Goal: Task Accomplishment & Management: Complete application form

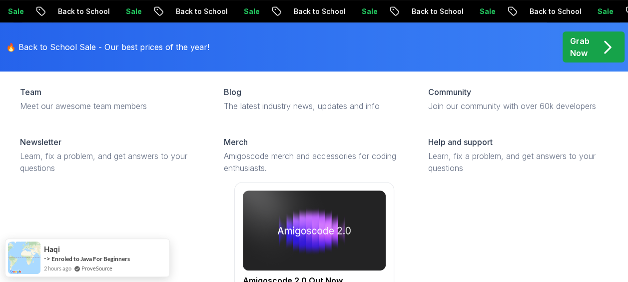
scroll to position [200, 0]
click at [293, 238] on img at bounding box center [314, 230] width 143 height 80
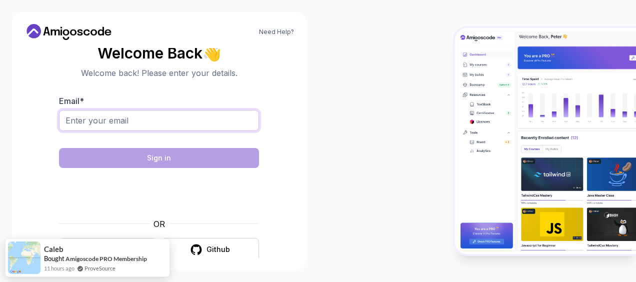
click at [141, 125] on input "Email *" at bounding box center [159, 120] width 200 height 21
type input "[EMAIL_ADDRESS][DOMAIN_NAME]"
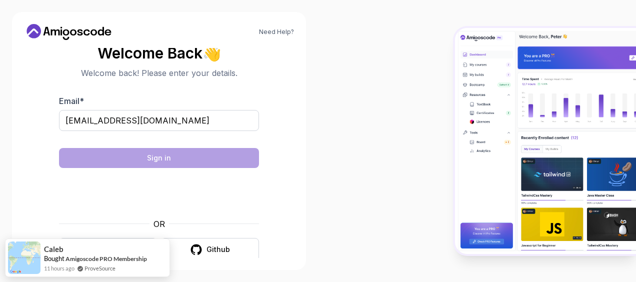
click at [449, 68] on body "Need Help? Welcome Back 👋 Welcome back! Please enter your details. Email * [EMA…" at bounding box center [318, 141] width 636 height 282
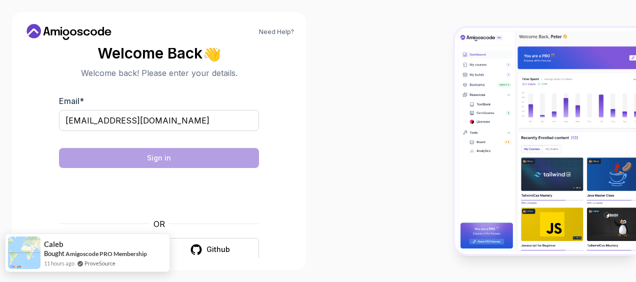
click at [112, 249] on div "Caleb Bought Amigoscode PRO Membership 11 hours ago ProveSource" at bounding box center [93, 252] width 106 height 29
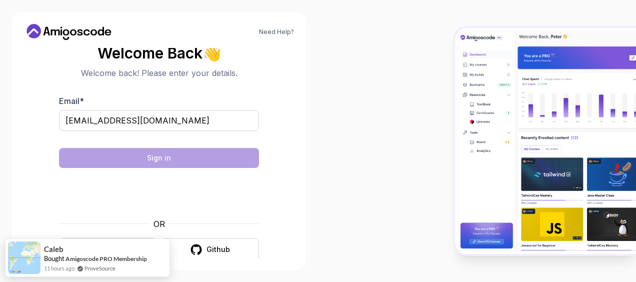
click at [49, 25] on icon at bounding box center [69, 32] width 90 height 16
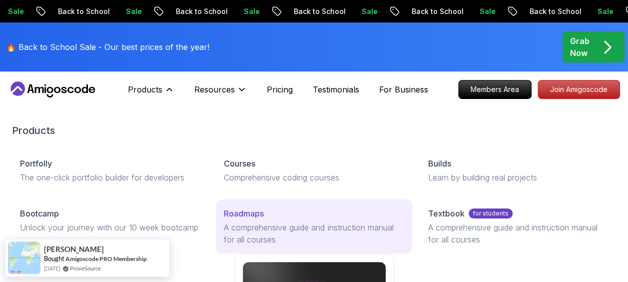
click at [246, 215] on p "Roadmaps" at bounding box center [244, 213] width 40 height 12
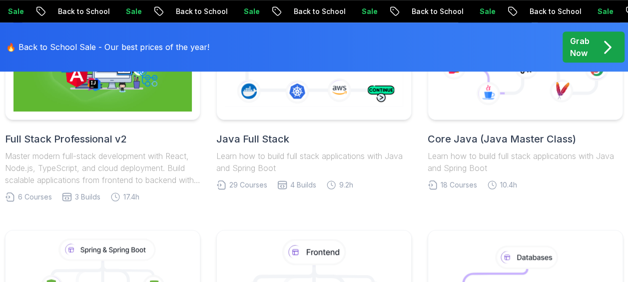
scroll to position [350, 0]
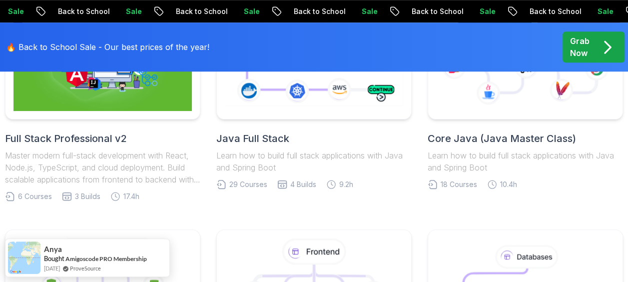
click at [80, 139] on h2 "Full Stack Professional v2" at bounding box center [102, 138] width 195 height 14
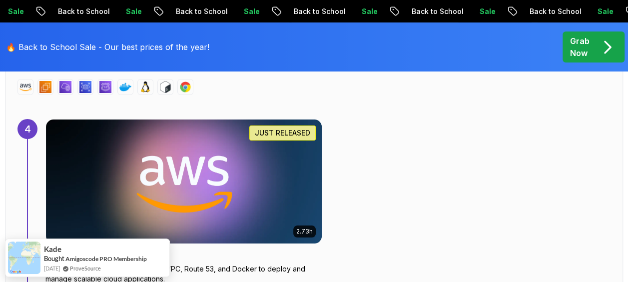
scroll to position [1999, 0]
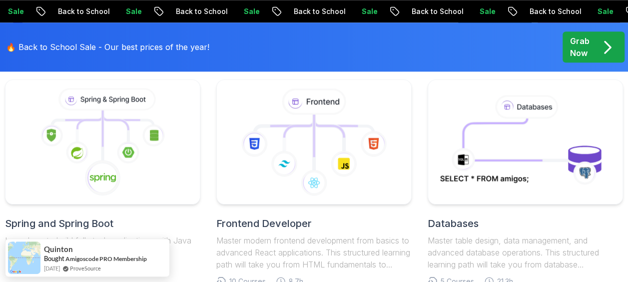
scroll to position [300, 0]
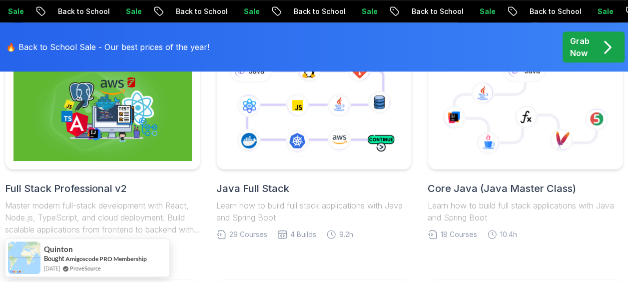
click at [459, 185] on h2 "Core Java (Java Master Class)" at bounding box center [525, 188] width 195 height 14
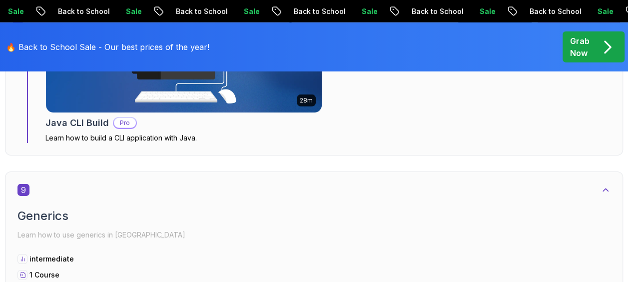
scroll to position [3548, 0]
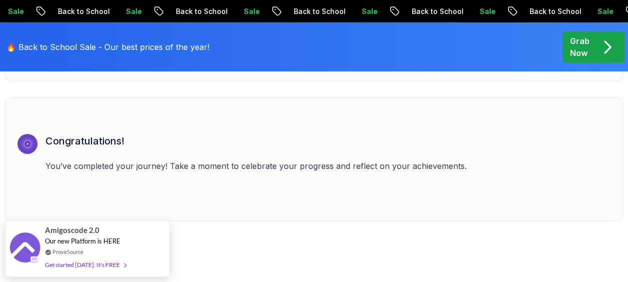
scroll to position [3548, 0]
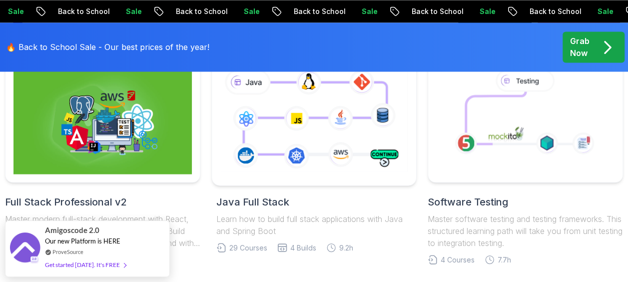
scroll to position [6447, 0]
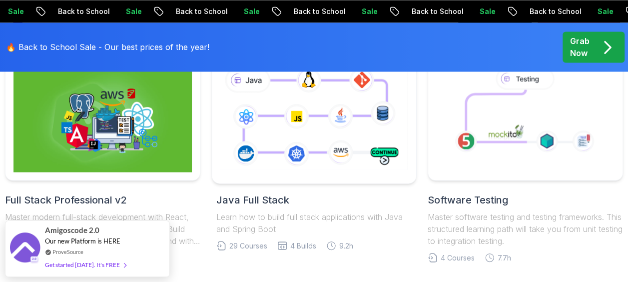
click at [294, 130] on icon at bounding box center [313, 118] width 191 height 106
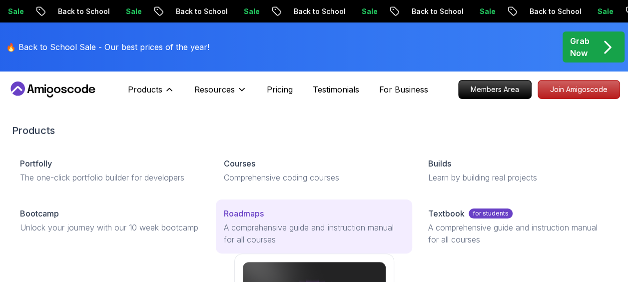
click at [246, 213] on p "Roadmaps" at bounding box center [244, 213] width 40 height 12
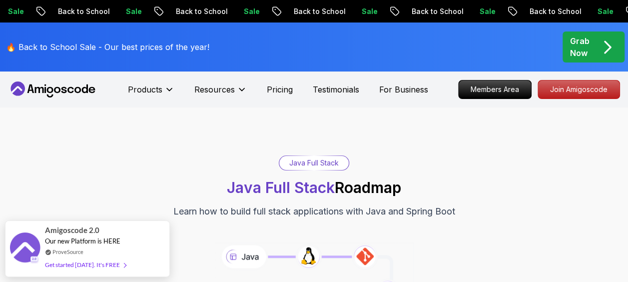
scroll to position [100, 0]
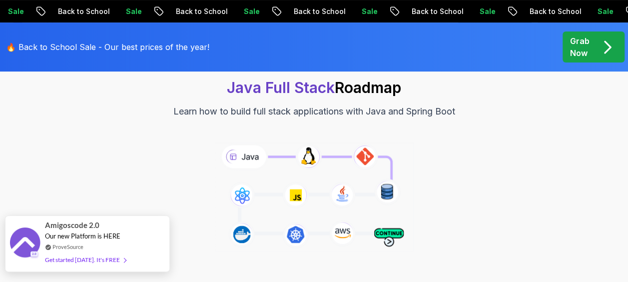
click at [96, 260] on div "Get started today. It's FREE" at bounding box center [85, 259] width 81 height 11
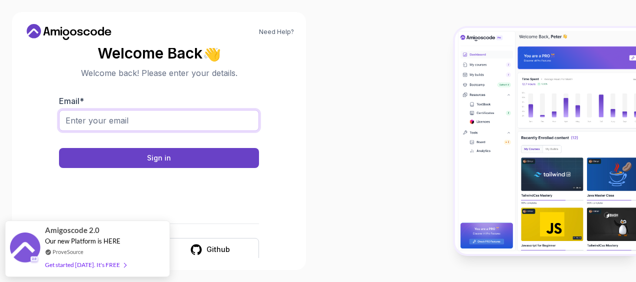
click at [183, 119] on input "Email *" at bounding box center [159, 120] width 200 height 21
type input "ahm.rashad.swe@gmail.com"
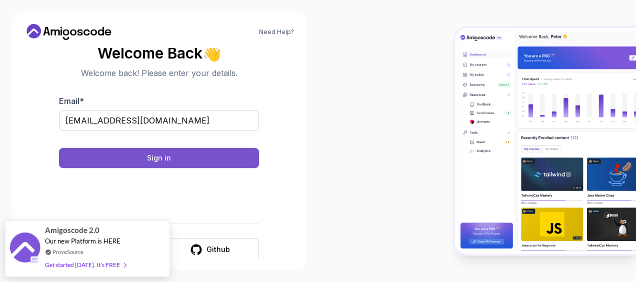
click at [212, 159] on button "Sign in" at bounding box center [159, 158] width 200 height 20
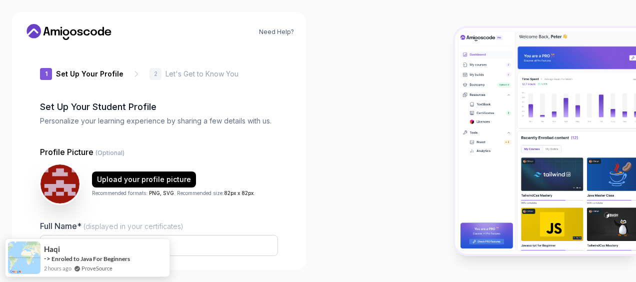
type input "gentlecobrafa2cd"
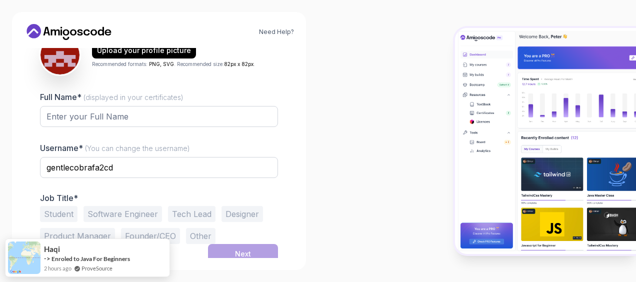
scroll to position [134, 0]
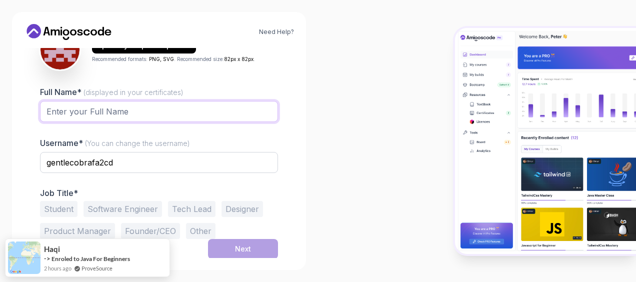
click at [131, 113] on input "Full Name* (displayed in your certificates)" at bounding box center [159, 111] width 238 height 21
type input "[PERSON_NAME]"
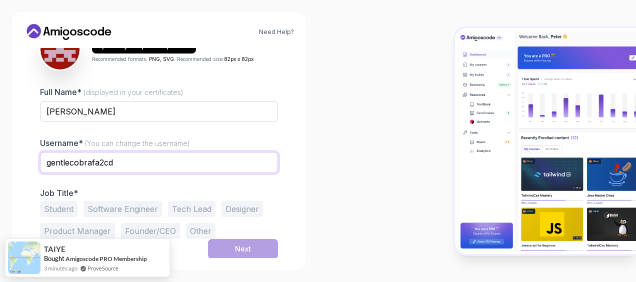
drag, startPoint x: 141, startPoint y: 163, endPoint x: 39, endPoint y: 152, distance: 102.6
click at [40, 152] on div "gentlecobrafa2cd" at bounding box center [159, 168] width 238 height 32
type input "ahmrashadswe"
click at [334, 171] on div at bounding box center [477, 141] width 318 height 282
click at [193, 229] on button "Other" at bounding box center [200, 231] width 29 height 16
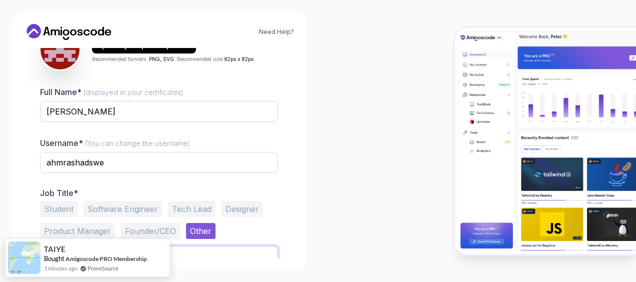
click at [231, 250] on input "text" at bounding box center [159, 256] width 238 height 21
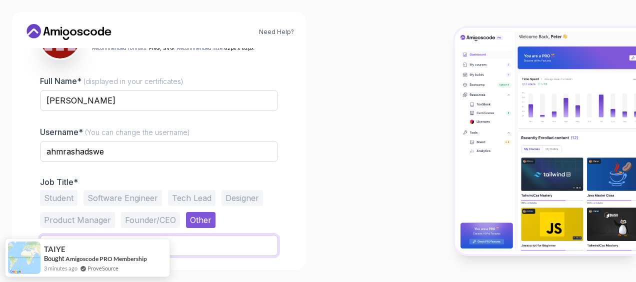
scroll to position [173, 0]
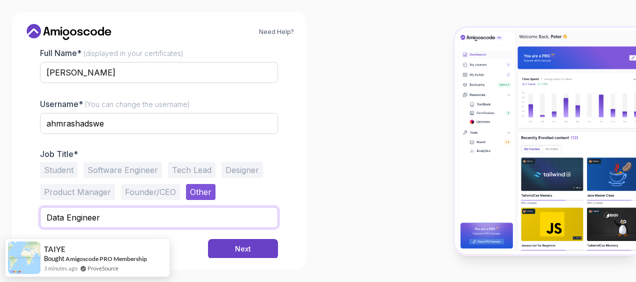
type input "Data Engineer"
click at [120, 168] on button "Software Engineer" at bounding box center [122, 170] width 78 height 16
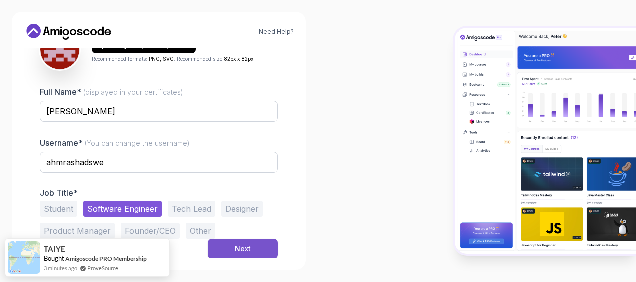
click at [240, 247] on div "Next" at bounding box center [243, 249] width 16 height 10
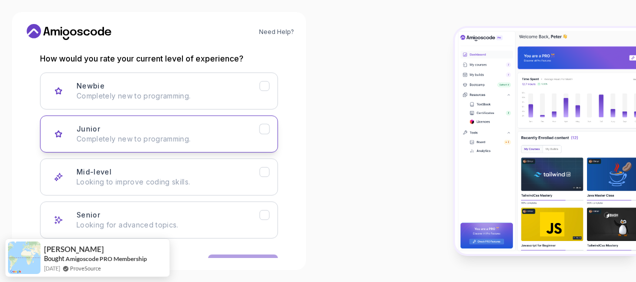
click at [266, 127] on icon "Junior" at bounding box center [263, 129] width 5 height 4
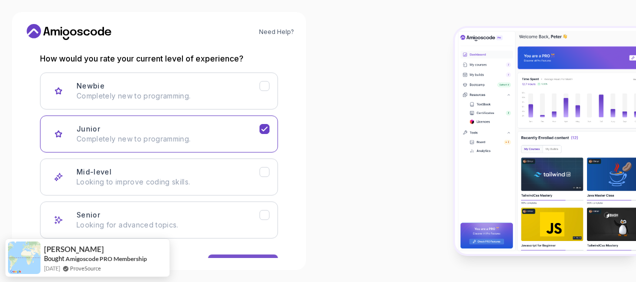
click at [248, 254] on button "Next" at bounding box center [243, 264] width 70 height 20
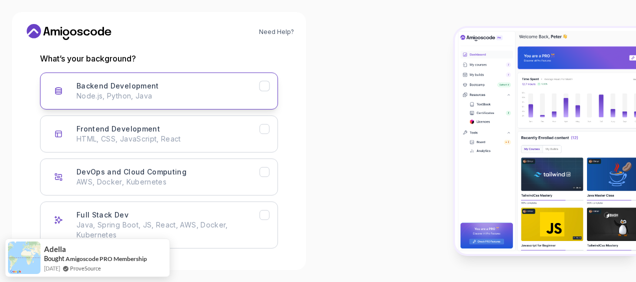
drag, startPoint x: 263, startPoint y: 87, endPoint x: 263, endPoint y: 103, distance: 16.0
click at [263, 87] on icon "Backend Development" at bounding box center [263, 86] width 5 height 4
click at [261, 127] on icon "Frontend Development" at bounding box center [264, 128] width 9 height 9
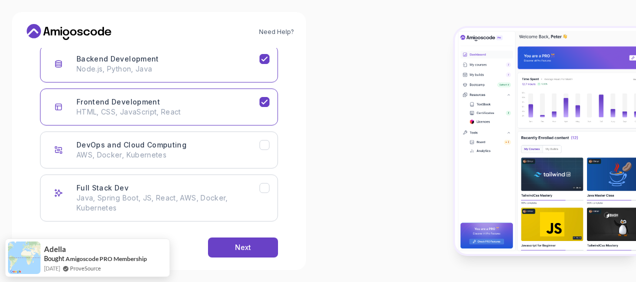
scroll to position [175, 0]
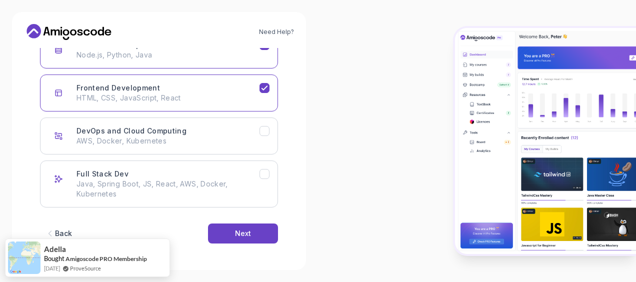
click at [64, 233] on div "Back" at bounding box center [63, 233] width 17 height 10
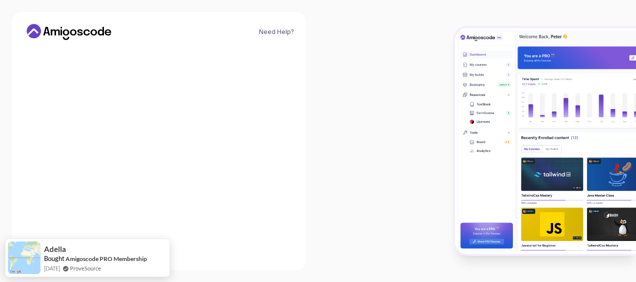
scroll to position [165, 0]
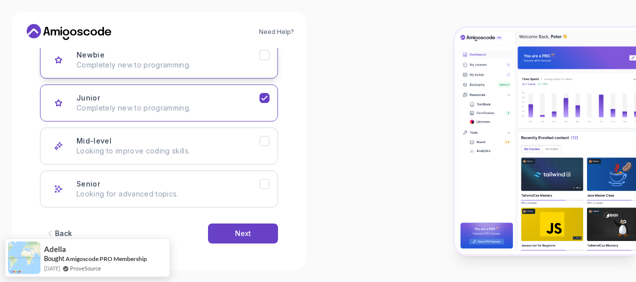
click at [268, 56] on icon "Newbie" at bounding box center [264, 54] width 9 height 9
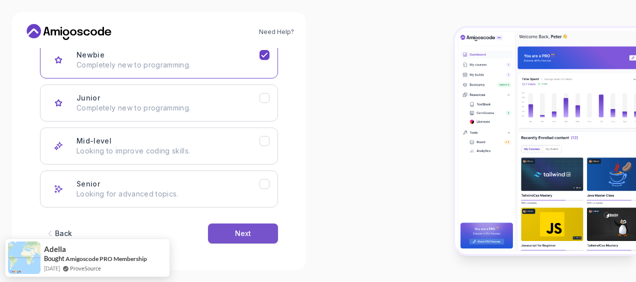
click at [263, 225] on button "Next" at bounding box center [243, 233] width 70 height 20
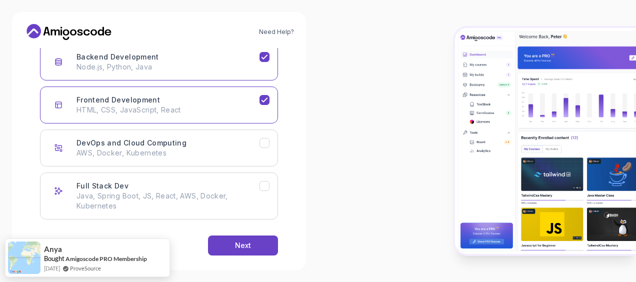
scroll to position [175, 0]
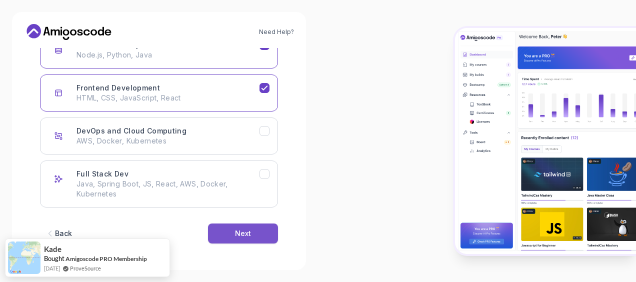
click at [243, 230] on div "Next" at bounding box center [243, 233] width 16 height 10
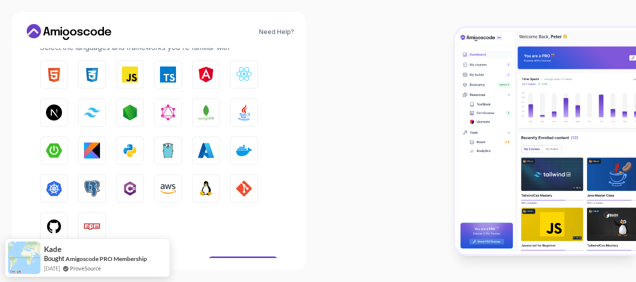
scroll to position [142, 0]
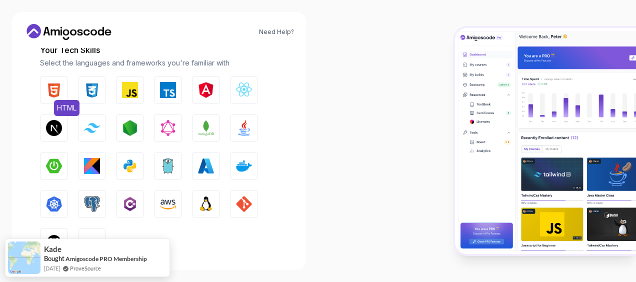
click at [49, 88] on img "button" at bounding box center [54, 90] width 16 height 16
click at [90, 90] on img "button" at bounding box center [92, 90] width 16 height 16
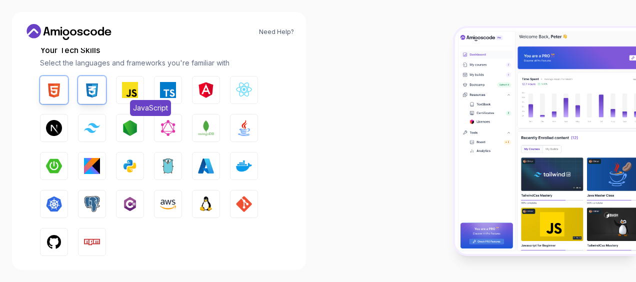
click at [124, 88] on img "button" at bounding box center [130, 90] width 16 height 16
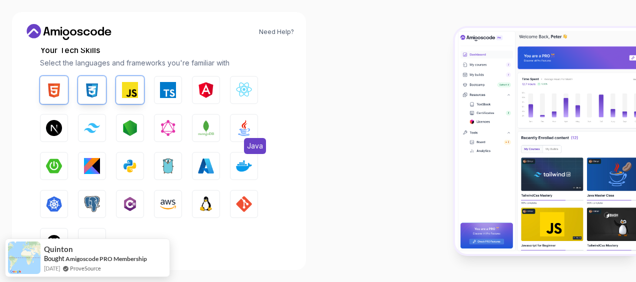
click at [244, 129] on img "button" at bounding box center [244, 128] width 16 height 16
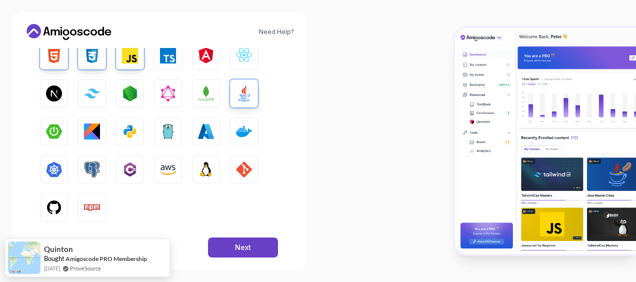
scroll to position [192, 0]
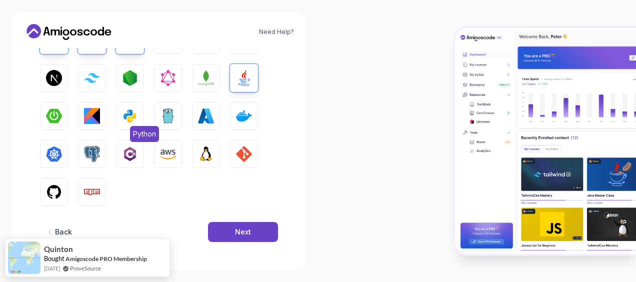
click at [129, 119] on img "button" at bounding box center [130, 116] width 16 height 16
click at [200, 152] on img "button" at bounding box center [206, 154] width 16 height 16
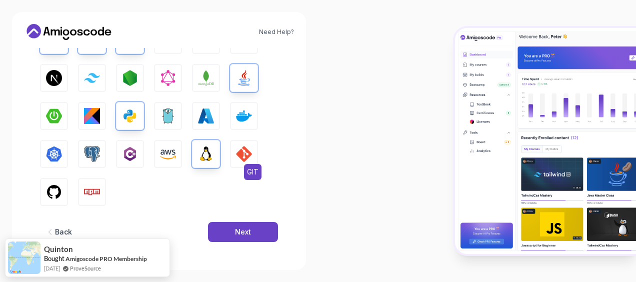
click at [246, 158] on img "button" at bounding box center [244, 154] width 16 height 16
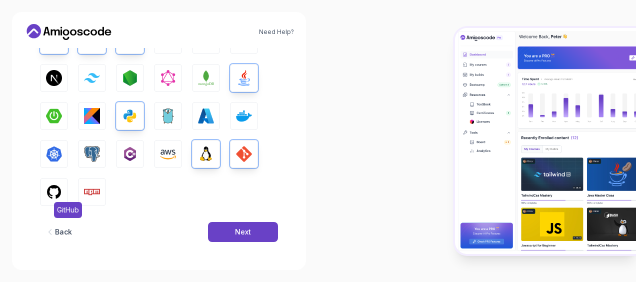
click at [50, 185] on img "button" at bounding box center [54, 192] width 16 height 16
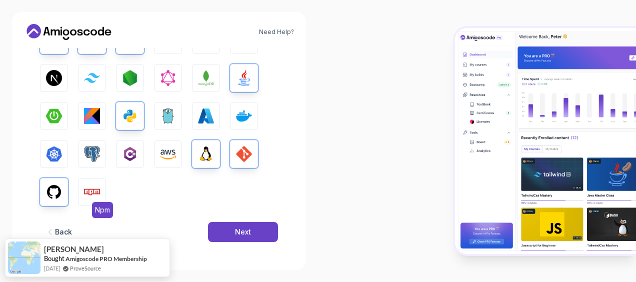
click at [96, 185] on img "button" at bounding box center [92, 192] width 16 height 16
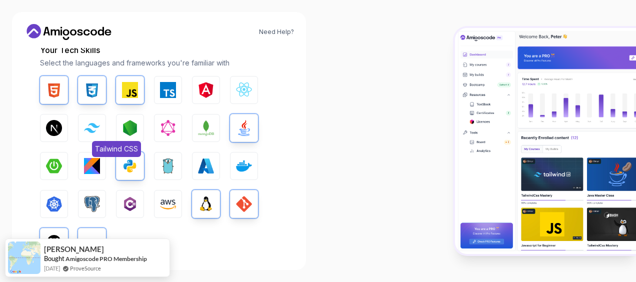
click at [88, 129] on img "button" at bounding box center [92, 127] width 16 height 9
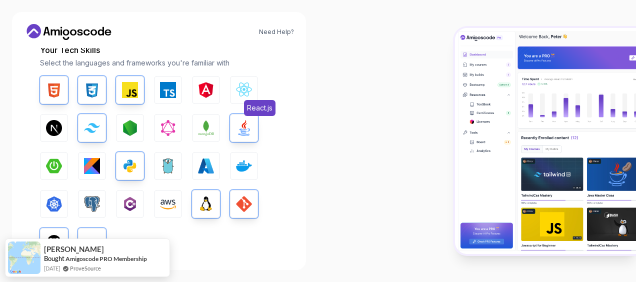
click at [248, 89] on img "button" at bounding box center [244, 90] width 16 height 16
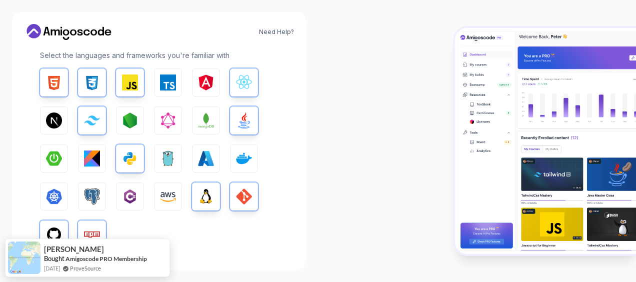
scroll to position [192, 0]
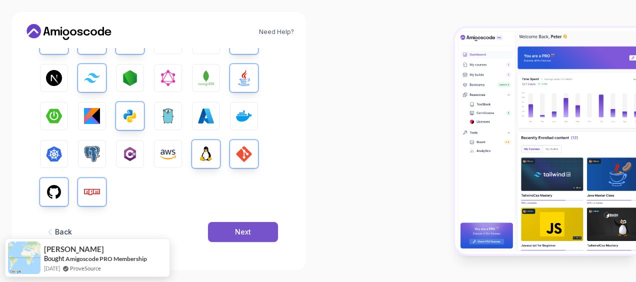
click at [238, 232] on div "Next" at bounding box center [243, 232] width 16 height 10
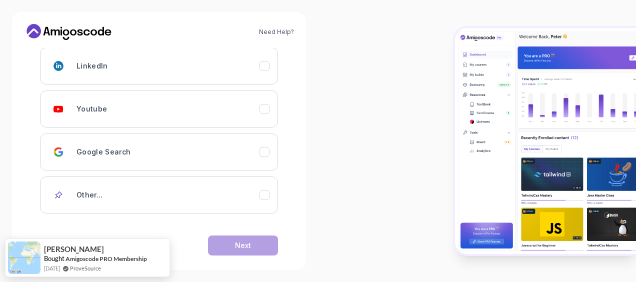
scroll to position [171, 0]
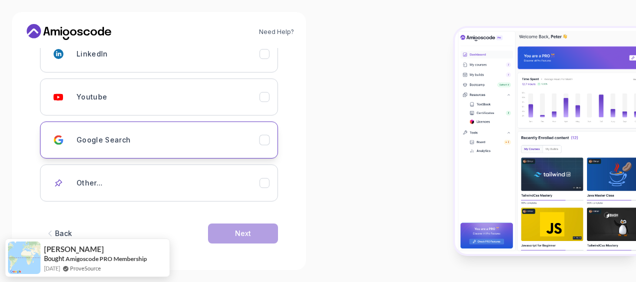
click at [265, 139] on icon "Google Search" at bounding box center [263, 140] width 5 height 4
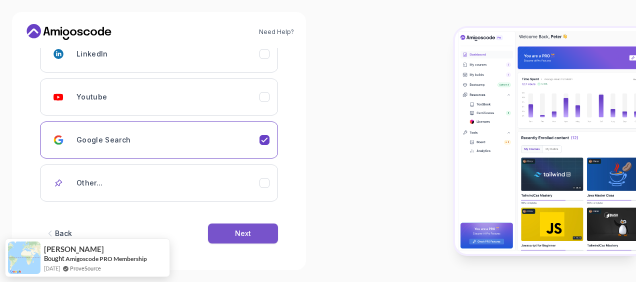
click at [251, 232] on button "Next" at bounding box center [243, 233] width 70 height 20
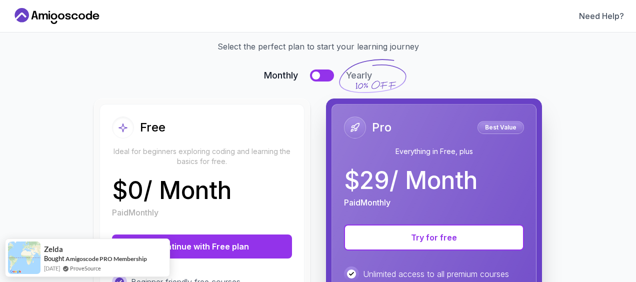
scroll to position [57, 0]
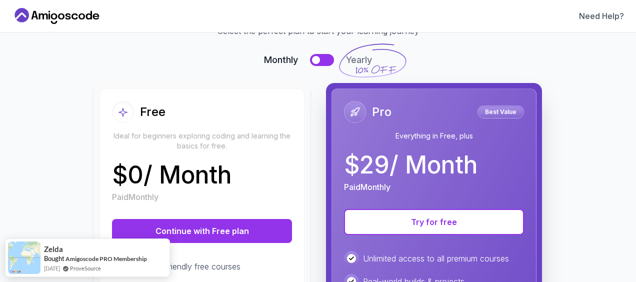
click at [317, 65] on button at bounding box center [322, 60] width 24 height 12
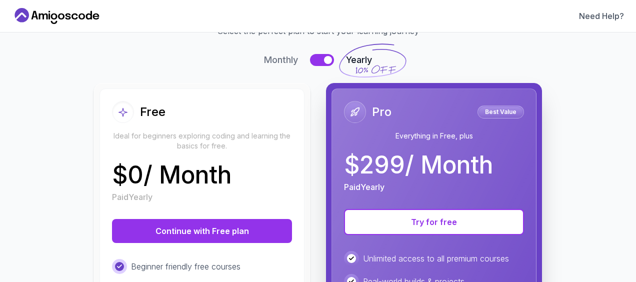
click at [315, 61] on button at bounding box center [322, 60] width 24 height 12
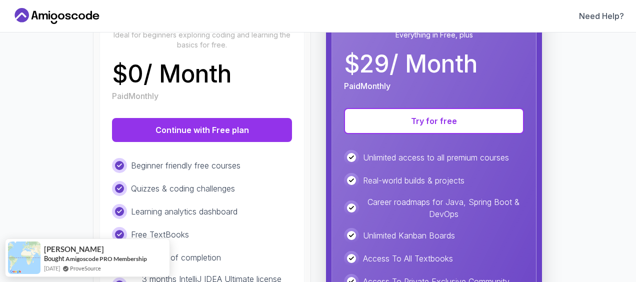
scroll to position [157, 0]
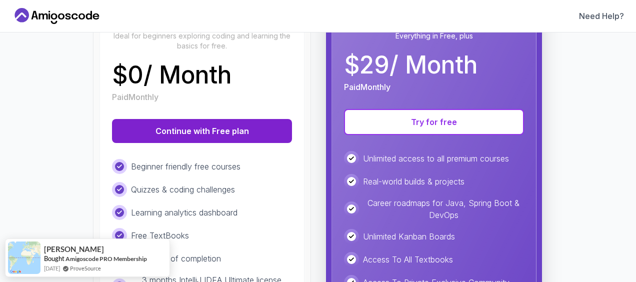
click at [211, 127] on button "Continue with Free plan" at bounding box center [202, 131] width 180 height 24
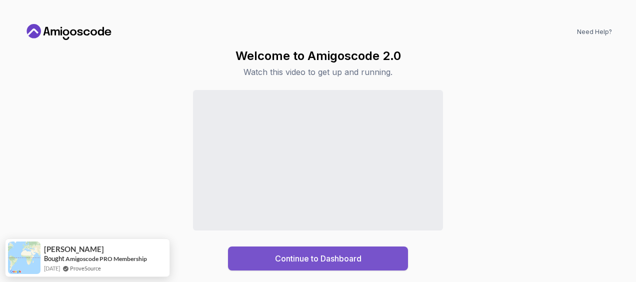
click at [313, 262] on div "Continue to Dashboard" at bounding box center [318, 258] width 86 height 12
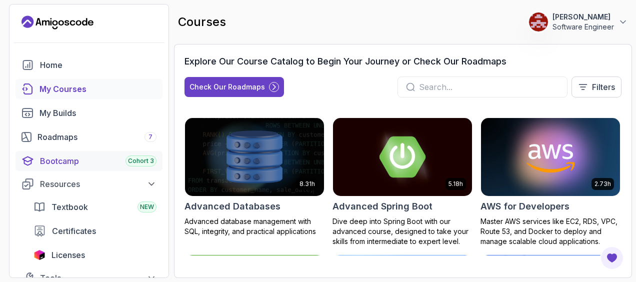
click at [67, 161] on div "Bootcamp Cohort 3" at bounding box center [98, 161] width 116 height 12
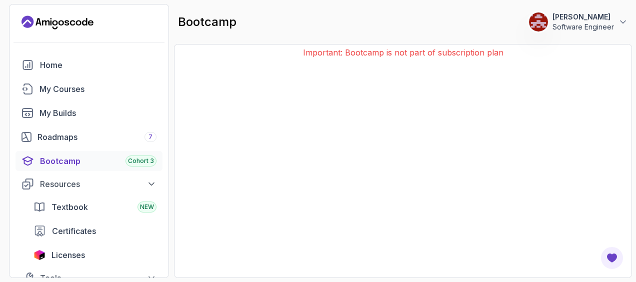
scroll to position [41, 0]
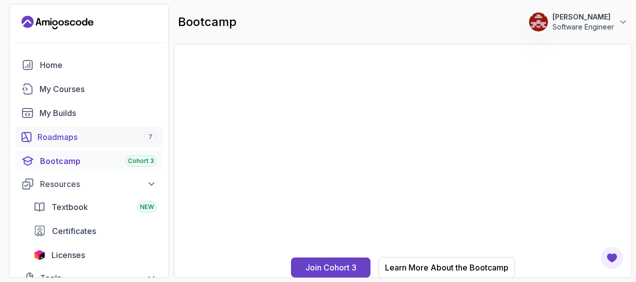
click at [85, 138] on div "Roadmaps 7" at bounding box center [96, 137] width 119 height 12
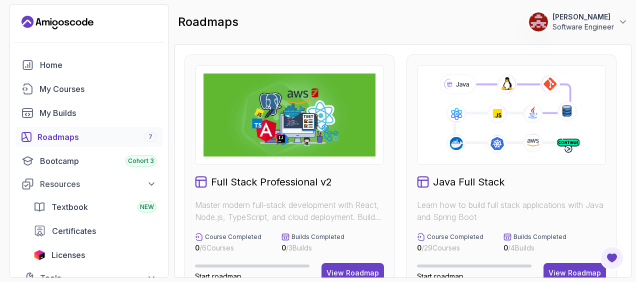
scroll to position [50, 0]
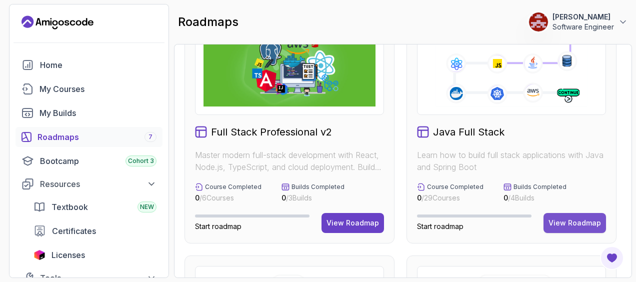
click at [575, 221] on div "View Roadmap" at bounding box center [574, 223] width 52 height 10
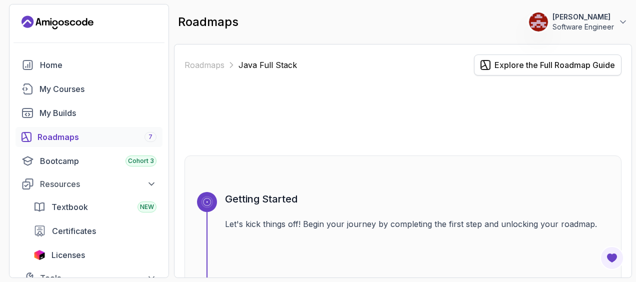
click at [538, 68] on div "Explore the Full Roadmap Guide" at bounding box center [554, 65] width 120 height 12
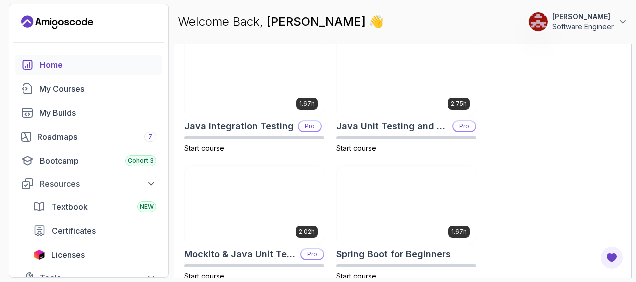
scroll to position [835, 0]
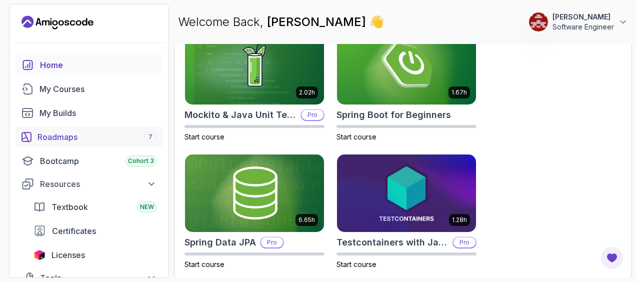
click at [65, 135] on div "Roadmaps 7" at bounding box center [96, 137] width 119 height 12
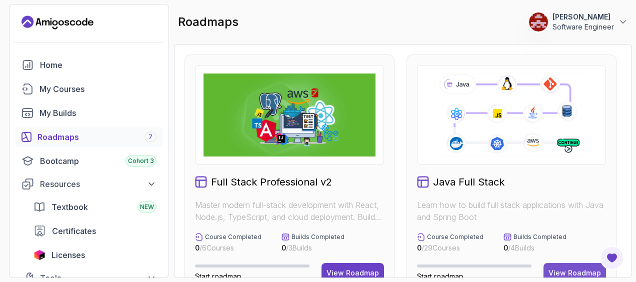
click at [577, 266] on button "View Roadmap" at bounding box center [574, 273] width 62 height 20
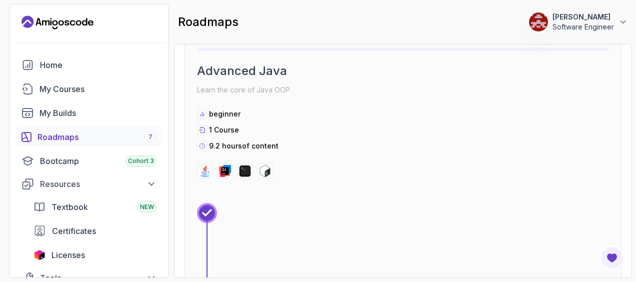
scroll to position [2049, 0]
